Goal: Task Accomplishment & Management: Manage account settings

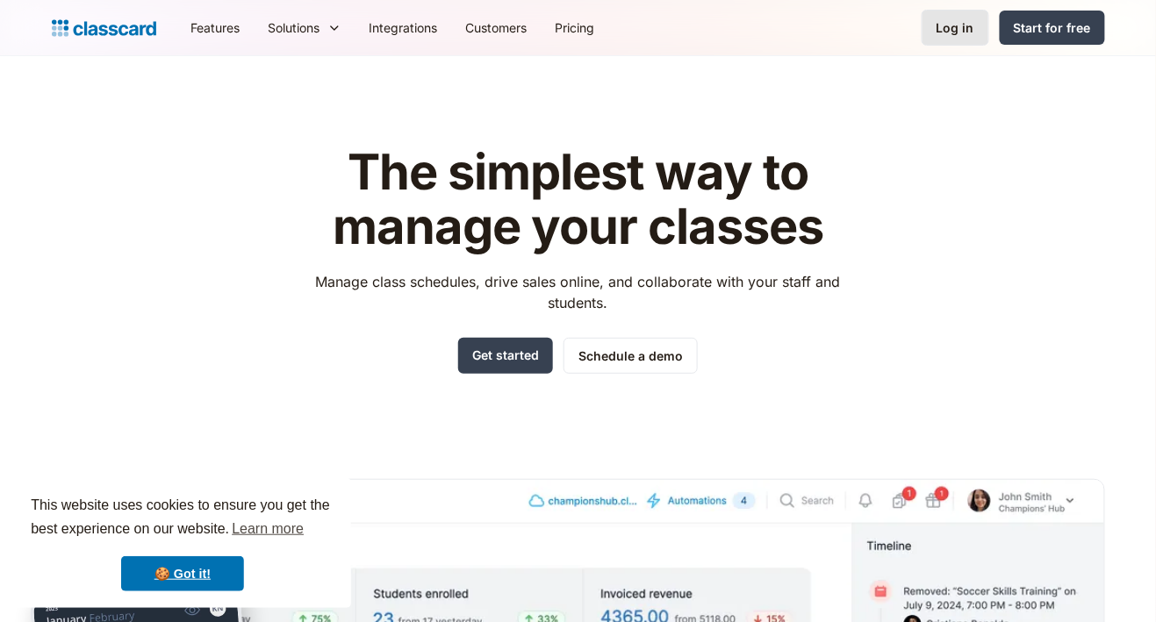
click at [962, 30] on div "Log in" at bounding box center [956, 27] width 38 height 18
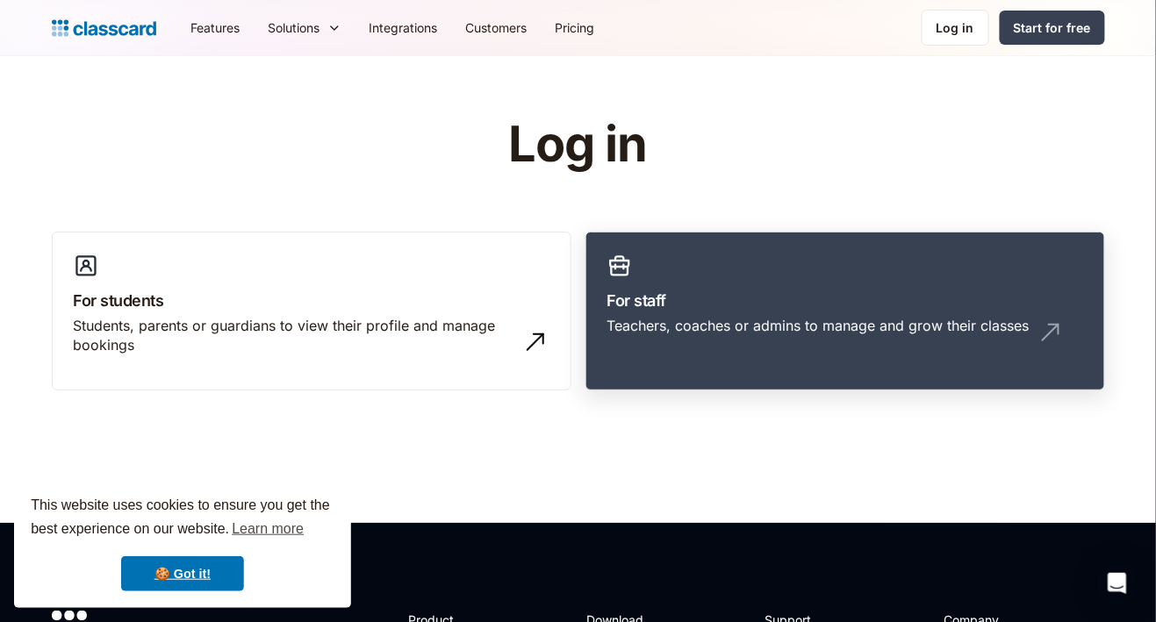
click at [864, 287] on link "For staff Teachers, coaches or admins to manage and grow their classes" at bounding box center [846, 312] width 520 height 160
